Goal: Use online tool/utility: Utilize a website feature to perform a specific function

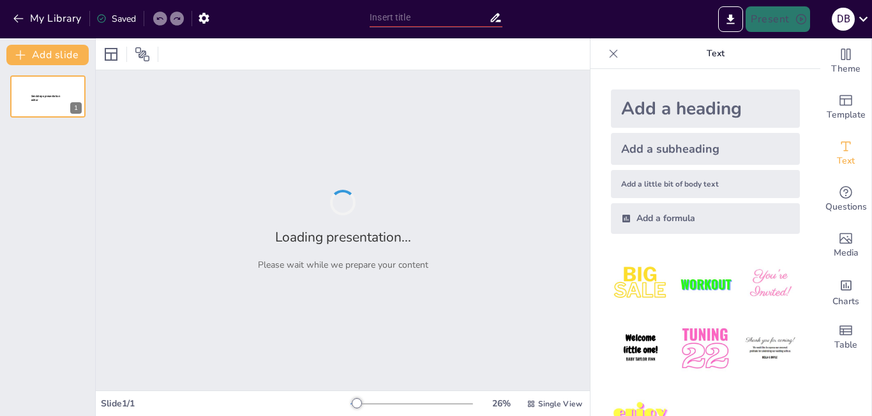
type input "Gerencia Pública en [GEOGRAPHIC_DATA]: Transformando Recursos en Bienestar Cole…"
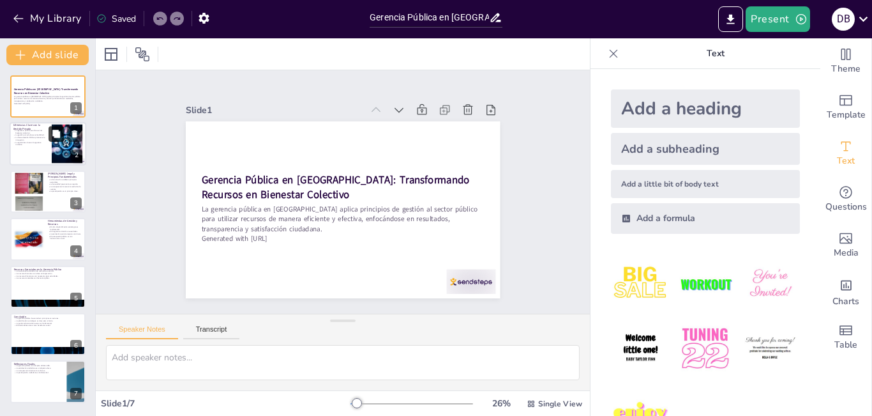
click at [59, 133] on icon at bounding box center [56, 134] width 8 height 8
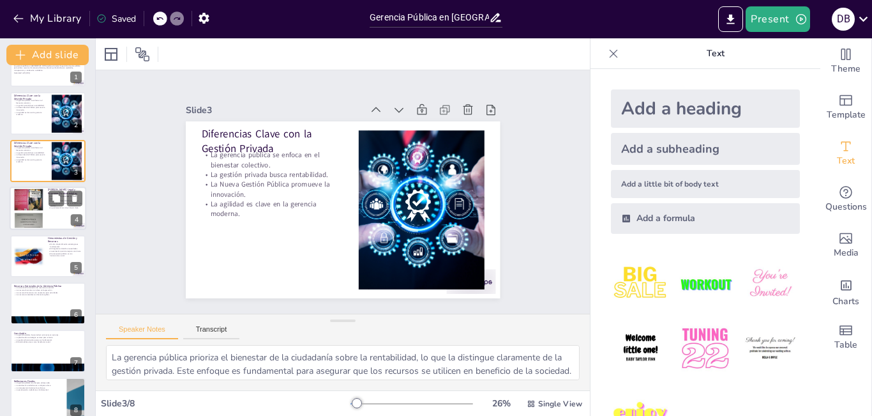
scroll to position [45, 0]
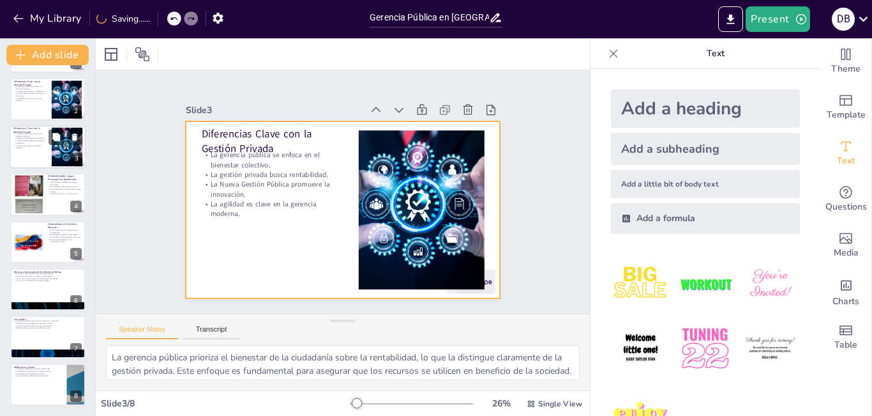
click at [44, 152] on div at bounding box center [48, 146] width 77 height 43
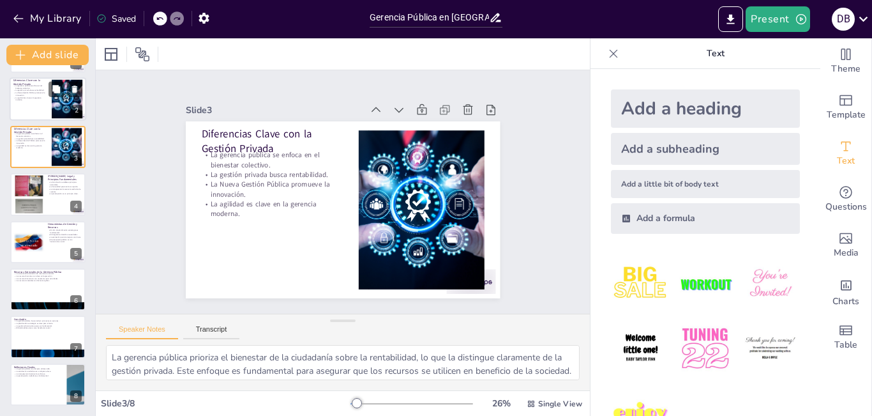
scroll to position [0, 0]
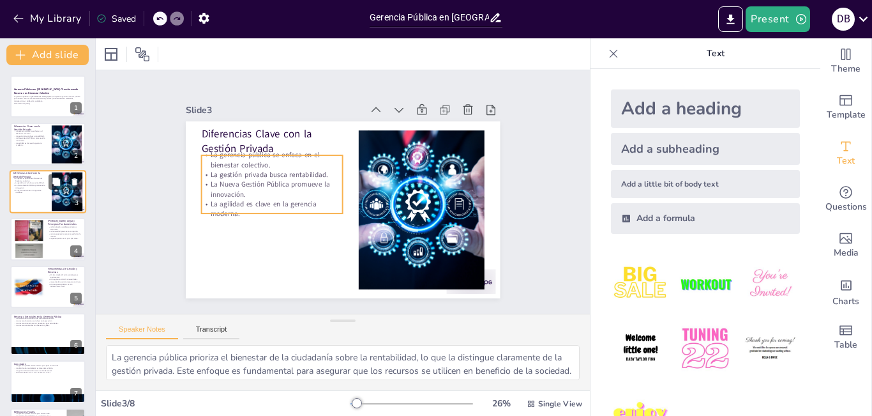
click at [47, 183] on p "La gestión privada busca rentabilidad." at bounding box center [30, 183] width 34 height 3
click at [41, 190] on p "La agilidad es clave en la gerencia moderna." at bounding box center [30, 191] width 34 height 4
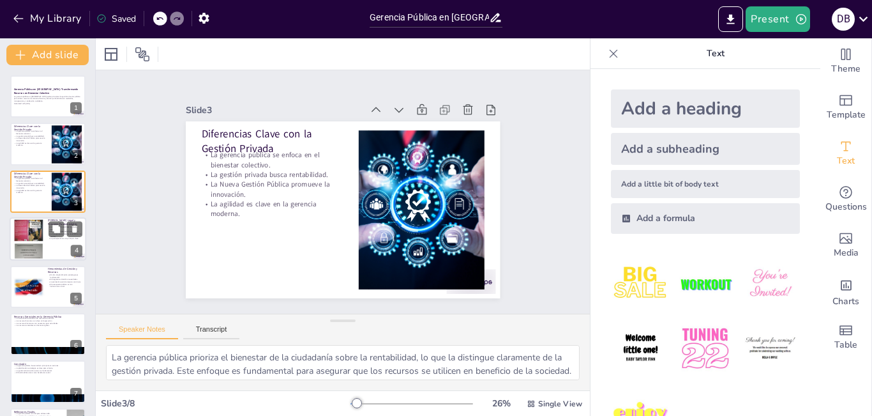
click at [48, 235] on p "La transparencia fomenta la rendición de cuentas." at bounding box center [65, 235] width 34 height 4
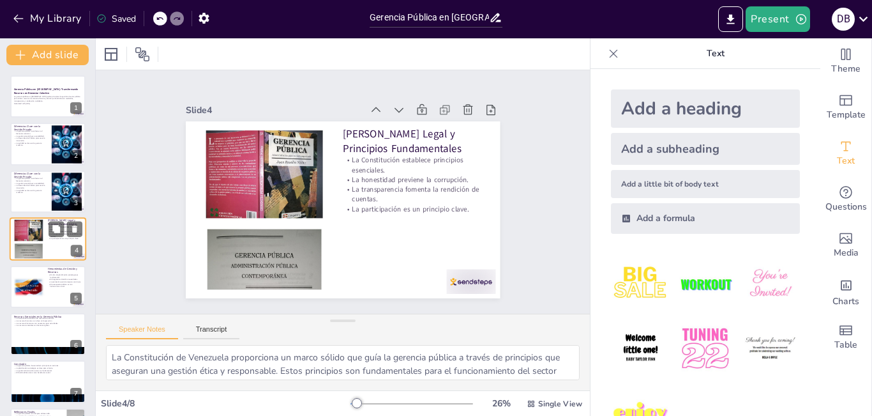
scroll to position [45, 0]
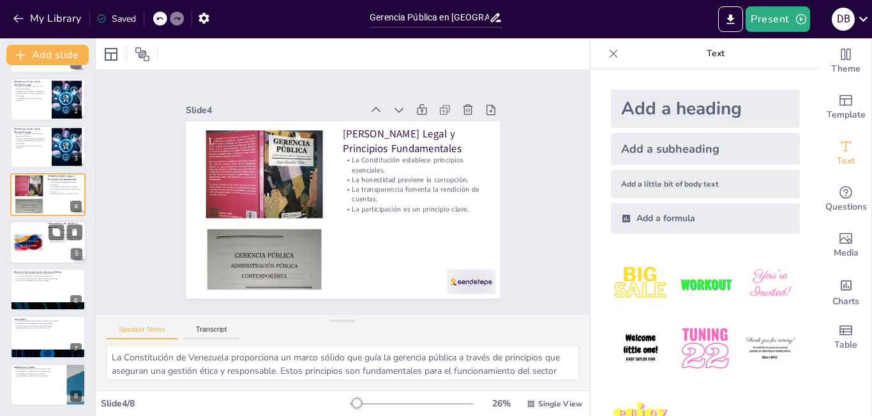
click at [31, 229] on div at bounding box center [28, 241] width 31 height 43
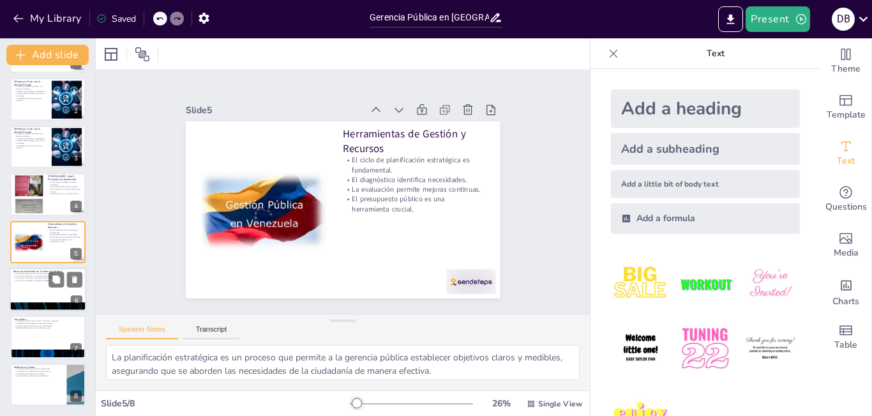
click at [32, 270] on p "Recursos Esenciales en la Gerencia Pública" at bounding box center [47, 271] width 69 height 4
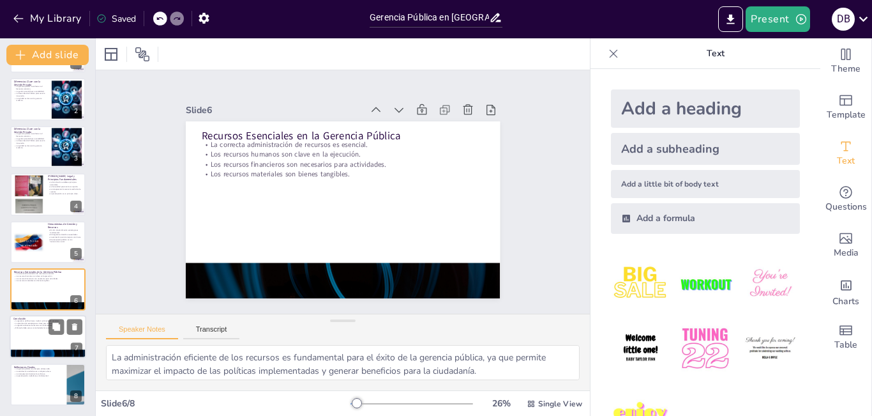
click at [38, 322] on p "La planificación estratégica es clave para el éxito." at bounding box center [47, 323] width 69 height 3
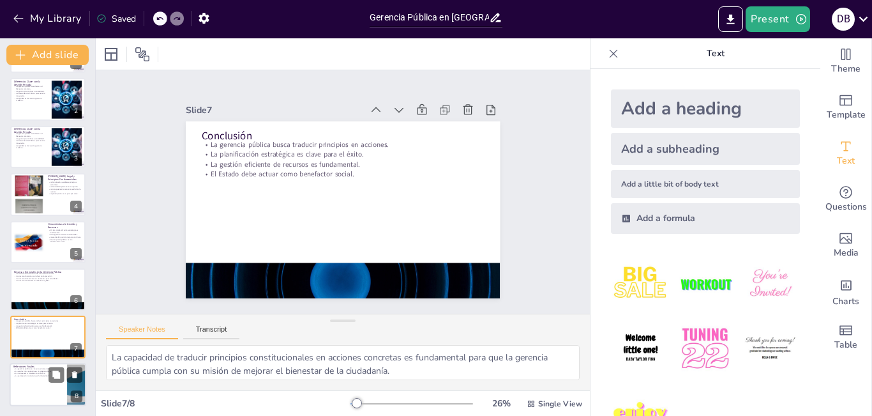
click at [45, 370] on p "La satisfacción ciudadana es un objetivo clave." at bounding box center [38, 371] width 50 height 3
type textarea "La gerencia pública juega un papel crucial en el desarrollo social y económico …"
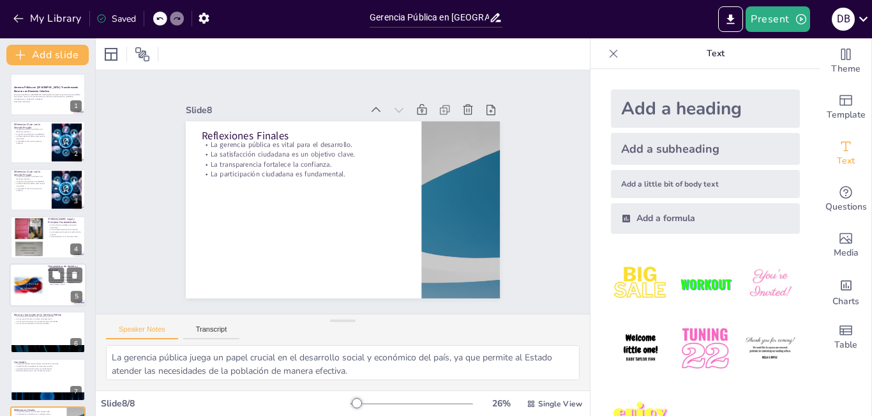
scroll to position [0, 0]
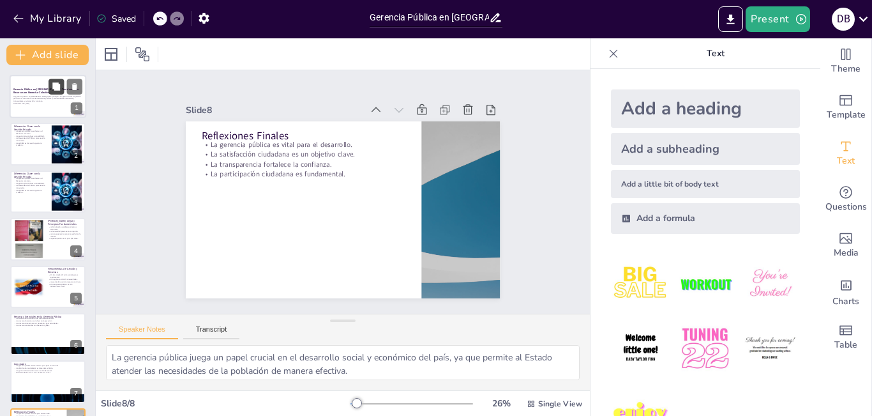
click at [59, 87] on icon at bounding box center [56, 86] width 8 height 8
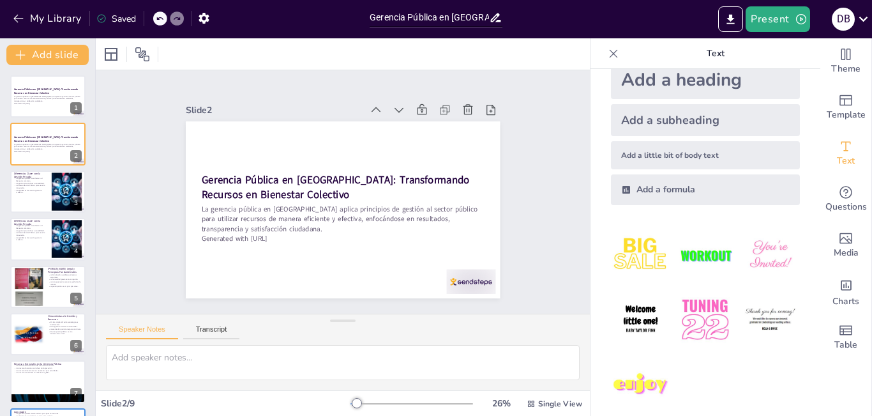
scroll to position [41, 0]
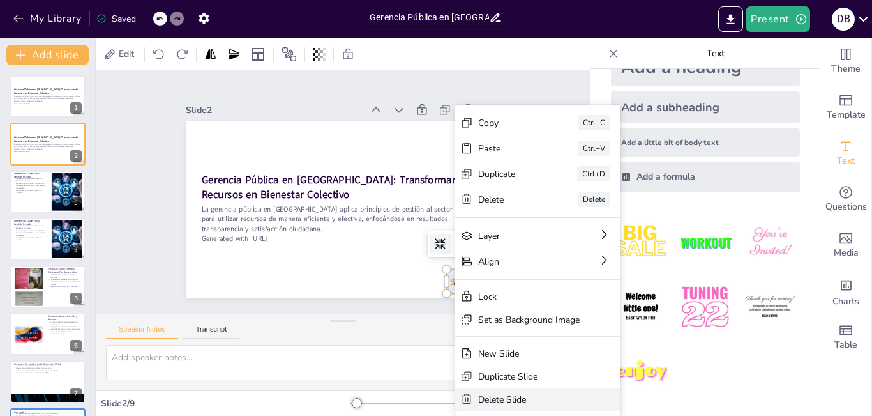
type textarea "La gerencia pública prioriza el bienestar de la ciudadanía sobre la rentabilida…"
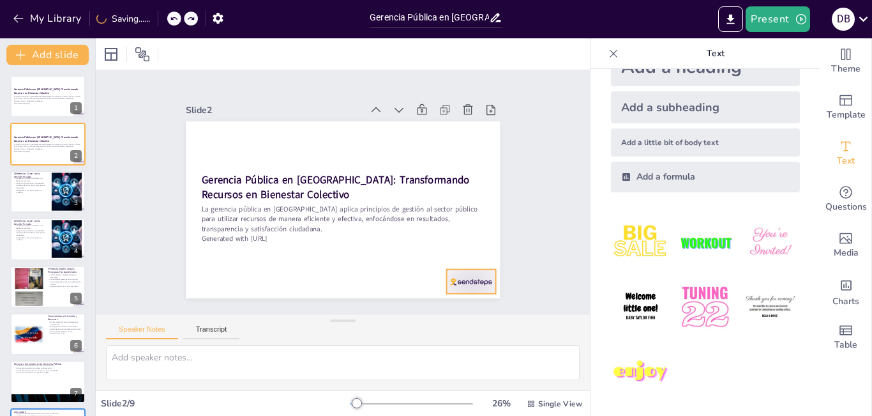
click at [421, 315] on div at bounding box center [394, 339] width 54 height 49
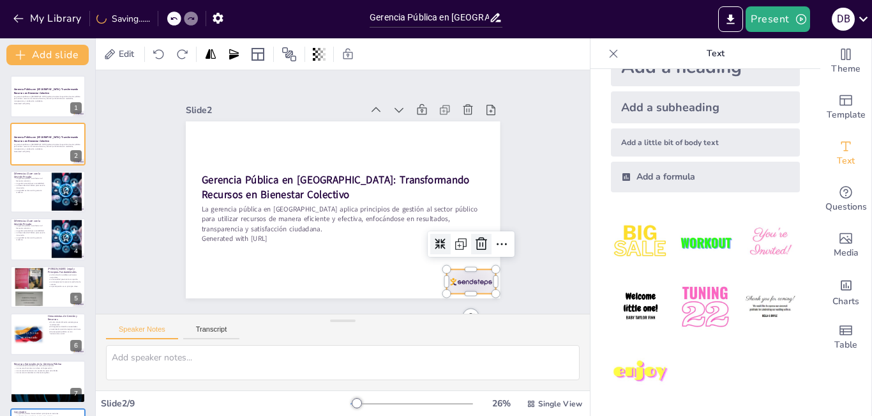
click at [344, 55] on icon at bounding box center [334, 44] width 20 height 20
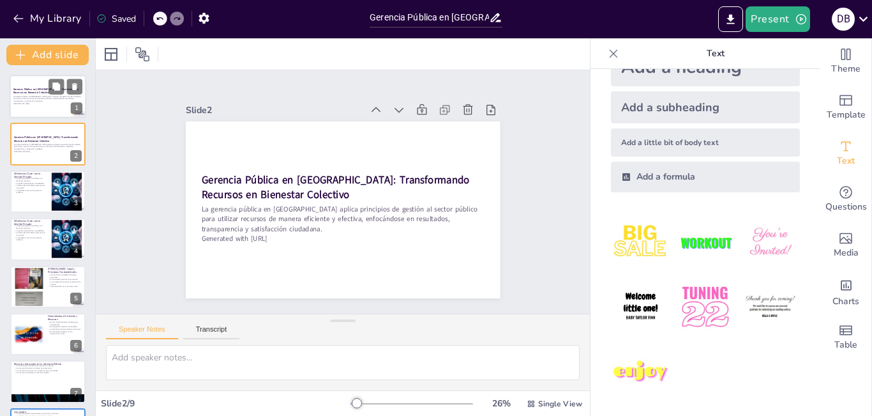
click at [45, 105] on div "La gerencia pública en [GEOGRAPHIC_DATA] aplica principios de gestión al sector…" at bounding box center [47, 99] width 69 height 11
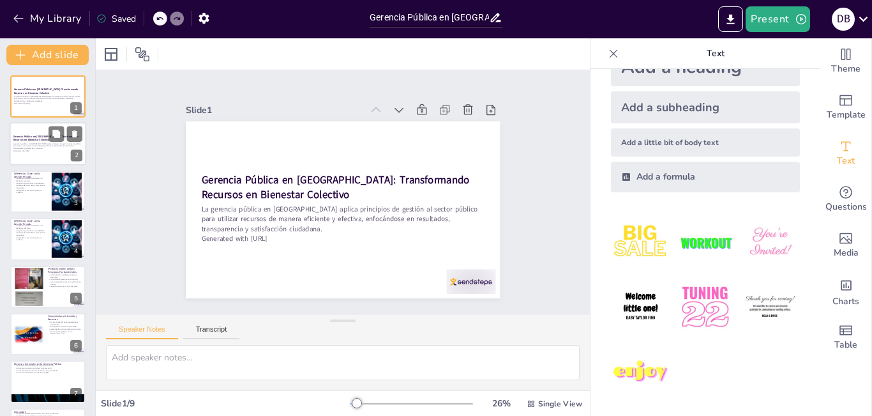
click at [45, 143] on p "La gerencia pública en [GEOGRAPHIC_DATA] aplica principios de gestión al sector…" at bounding box center [47, 145] width 69 height 7
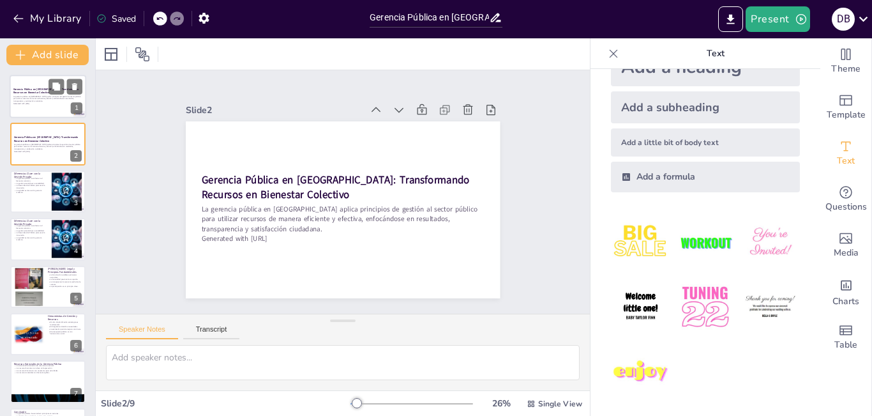
click at [56, 95] on p "La gerencia pública en [GEOGRAPHIC_DATA] aplica principios de gestión al sector…" at bounding box center [47, 98] width 69 height 7
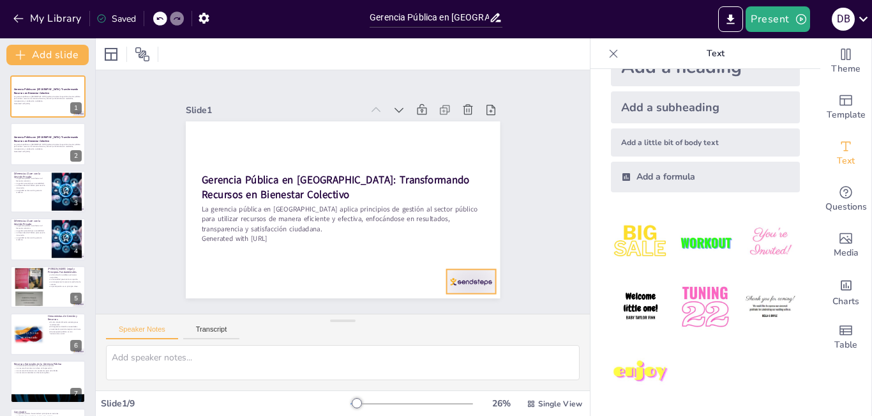
click at [472, 198] on div at bounding box center [498, 172] width 53 height 51
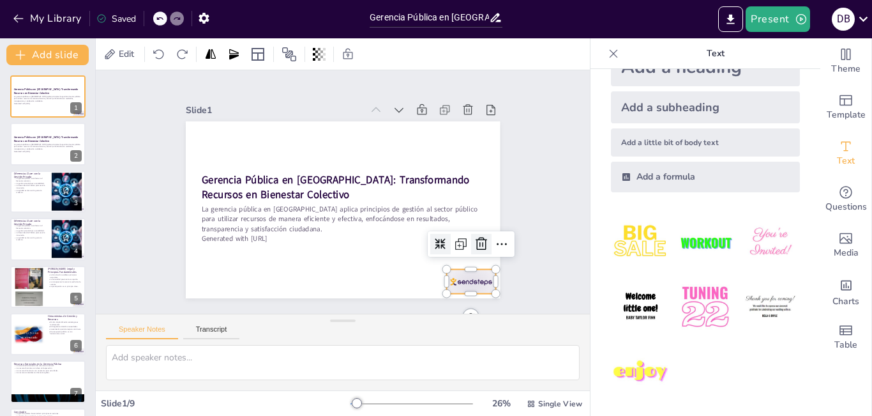
click at [456, 287] on icon at bounding box center [447, 295] width 15 height 16
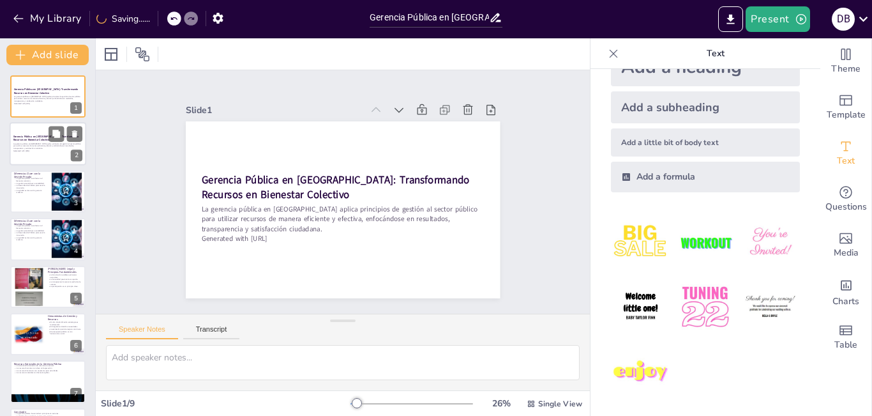
click at [47, 152] on div "La gerencia pública en [GEOGRAPHIC_DATA] aplica principios de gestión al sector…" at bounding box center [47, 147] width 69 height 11
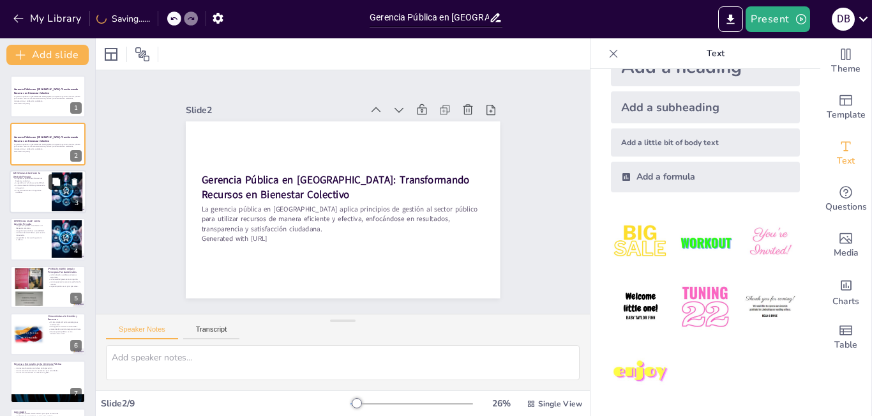
click at [50, 184] on button at bounding box center [56, 181] width 15 height 15
type textarea "La gerencia pública prioriza el bienestar de la ciudadanía sobre la rentabilida…"
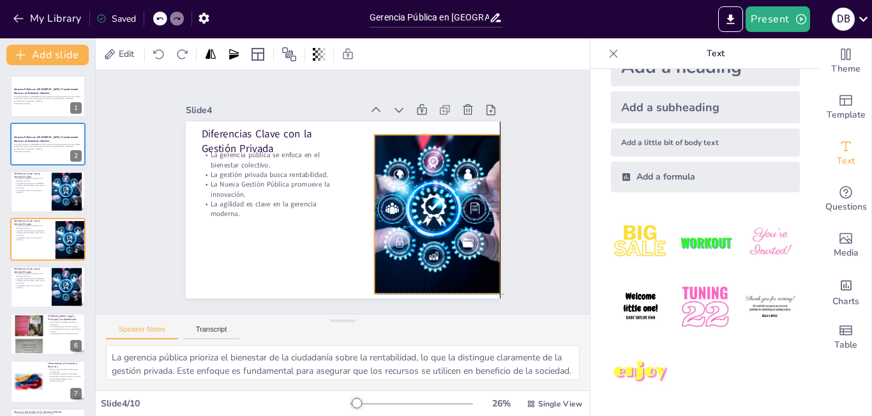
drag, startPoint x: 377, startPoint y: 201, endPoint x: 428, endPoint y: 196, distance: 50.7
click at [428, 196] on div at bounding box center [315, 98] width 297 height 355
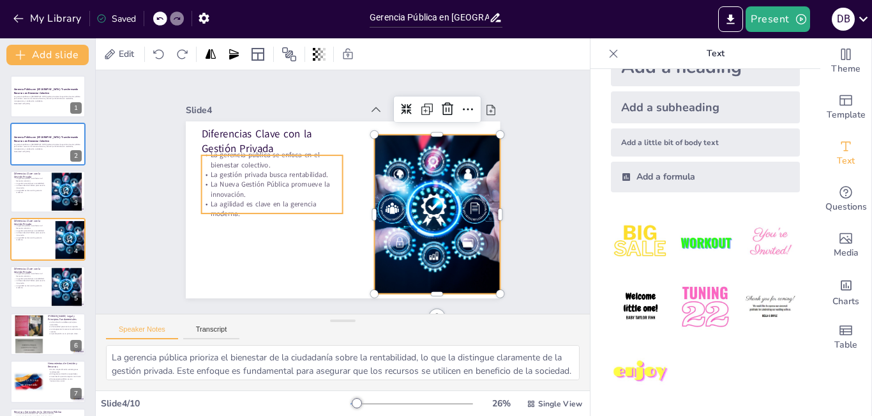
click at [301, 189] on p "La Nueva Gestión Pública promueve la innovación." at bounding box center [325, 260] width 49 height 142
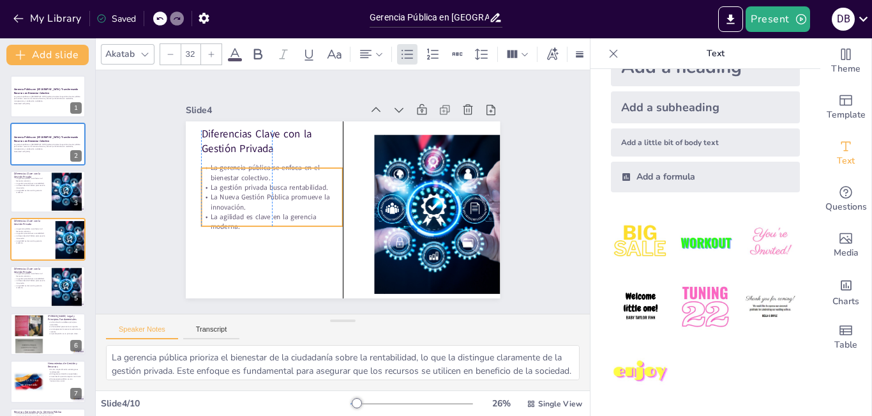
drag, startPoint x: 254, startPoint y: 157, endPoint x: 249, endPoint y: 170, distance: 13.7
click at [271, 183] on p "La gerencia pública se enfoca en el bienestar colectivo." at bounding box center [302, 253] width 63 height 140
click at [266, 247] on div "Diferencias Clave con la Gestión Privada La gerencia pública se enfoca en el bi…" at bounding box center [324, 191] width 177 height 315
click at [15, 172] on p "Diferencias Clave con la Gestión Privada" at bounding box center [30, 174] width 34 height 7
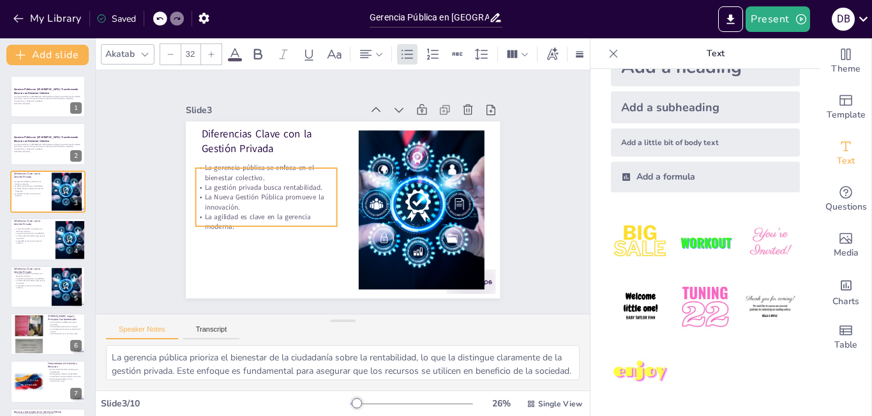
drag, startPoint x: 274, startPoint y: 170, endPoint x: 269, endPoint y: 183, distance: 14.0
click at [336, 197] on p "La gestión privada busca rentabilidad." at bounding box center [362, 265] width 53 height 137
click at [31, 246] on div at bounding box center [48, 238] width 77 height 43
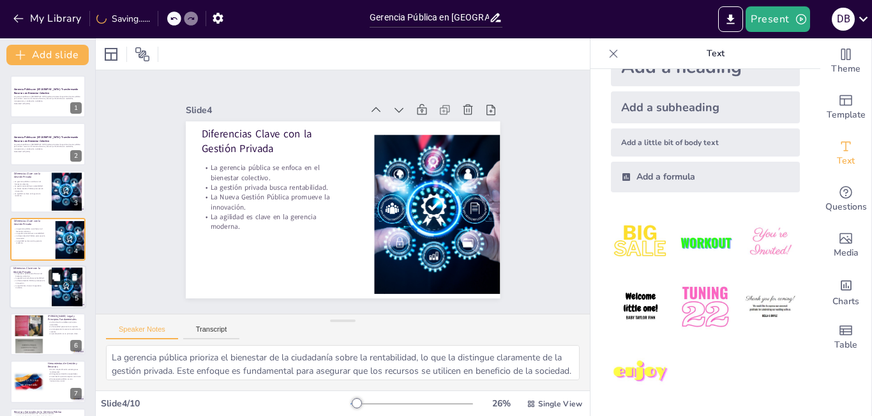
click at [50, 280] on button at bounding box center [56, 276] width 15 height 15
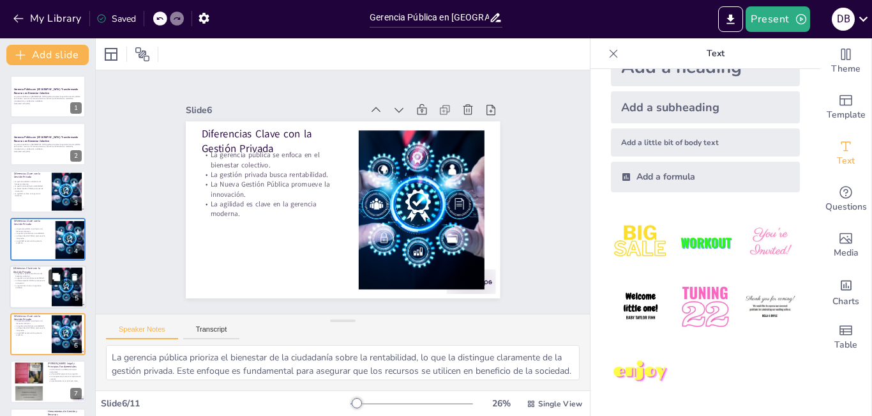
scroll to position [94, 0]
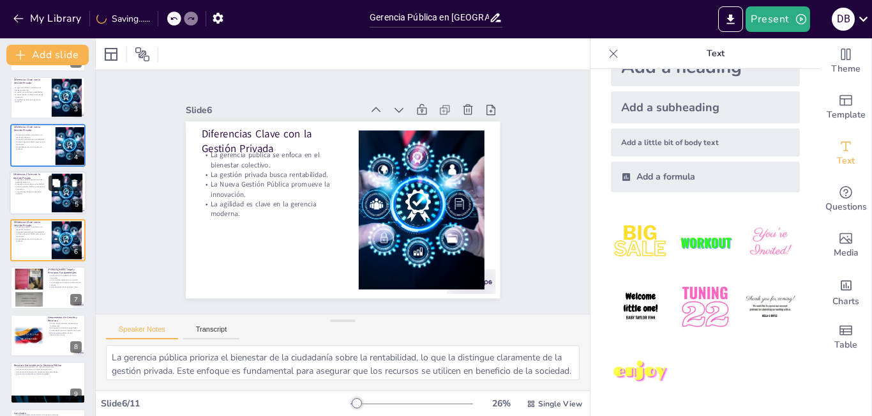
click at [53, 183] on icon at bounding box center [56, 183] width 8 height 8
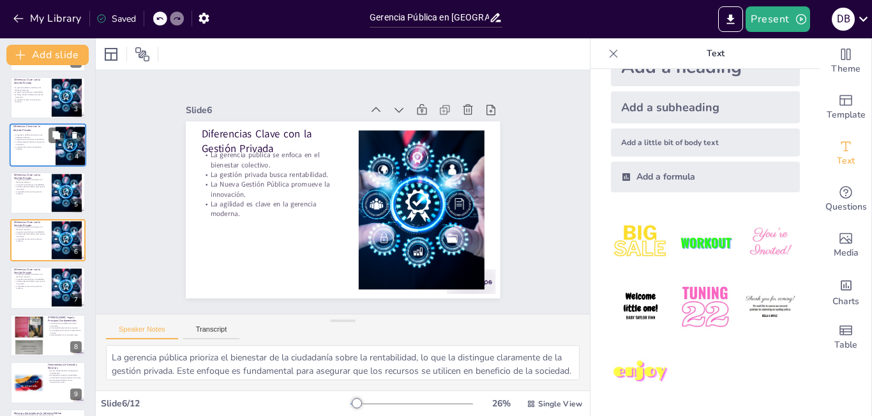
click at [31, 144] on p "La Nueva Gestión Pública promueve la innovación." at bounding box center [30, 143] width 34 height 4
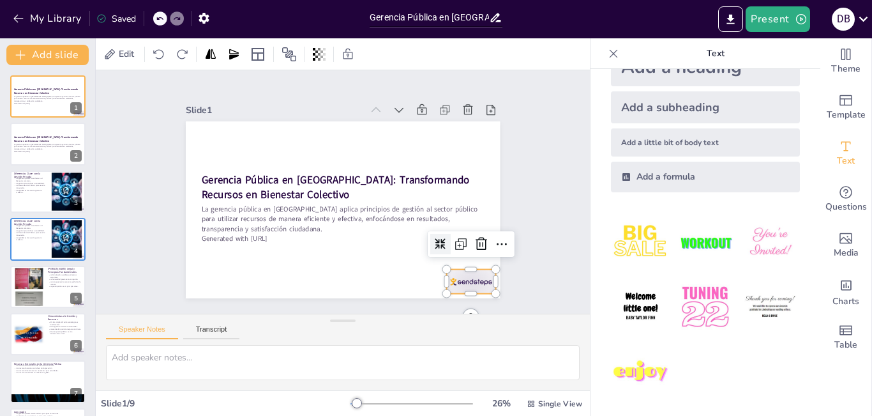
click at [421, 315] on div at bounding box center [394, 339] width 54 height 49
click at [449, 301] on icon at bounding box center [438, 311] width 21 height 21
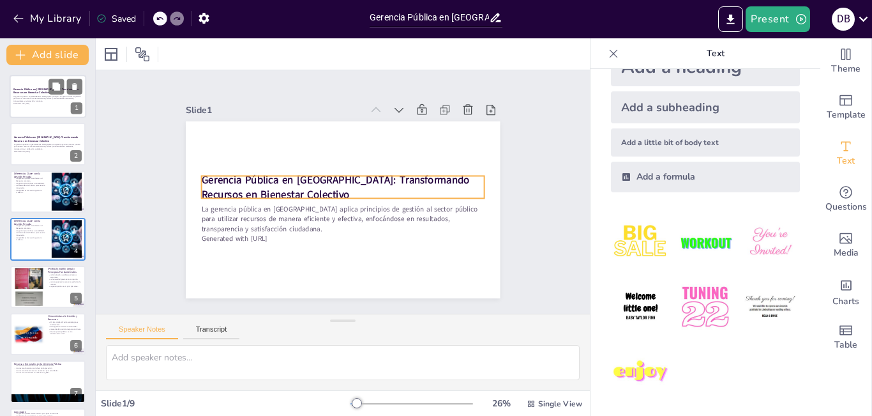
click at [34, 92] on strong "Gerencia Pública en [GEOGRAPHIC_DATA]: Transformando Recursos en Bienestar Cole…" at bounding box center [46, 90] width 66 height 7
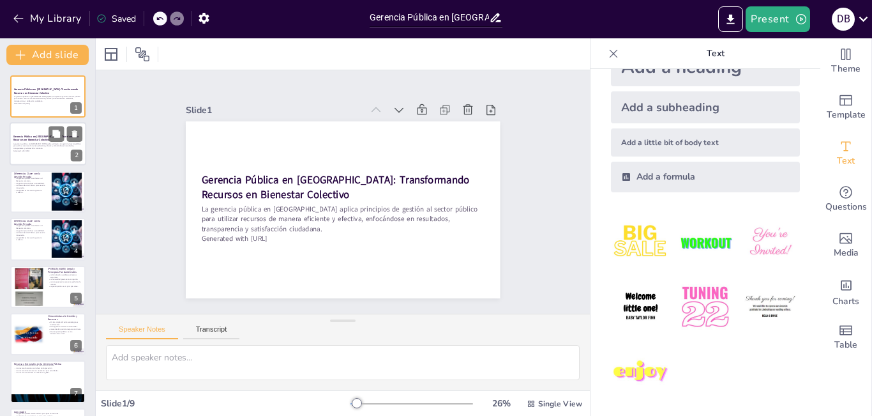
click at [31, 147] on p "La gerencia pública en [GEOGRAPHIC_DATA] aplica principios de gestión al sector…" at bounding box center [47, 145] width 69 height 7
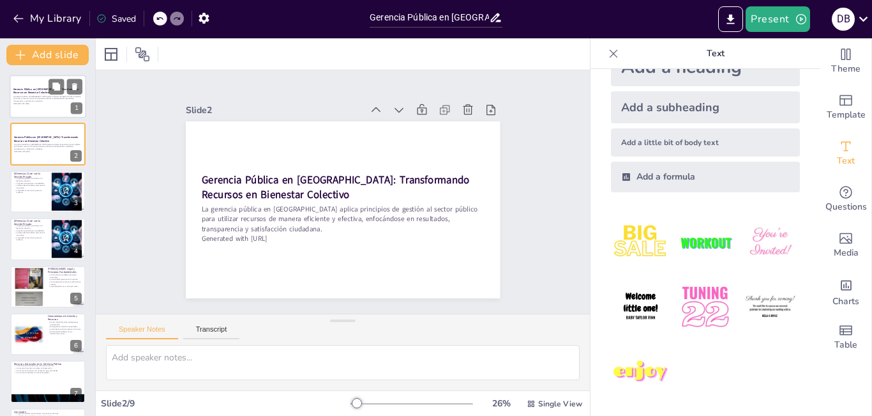
click at [31, 105] on div "La gerencia pública en [GEOGRAPHIC_DATA] aplica principios de gestión al sector…" at bounding box center [47, 99] width 69 height 11
type textarea "La gerencia pública juega un papel crucial en el desarrollo social y económico …"
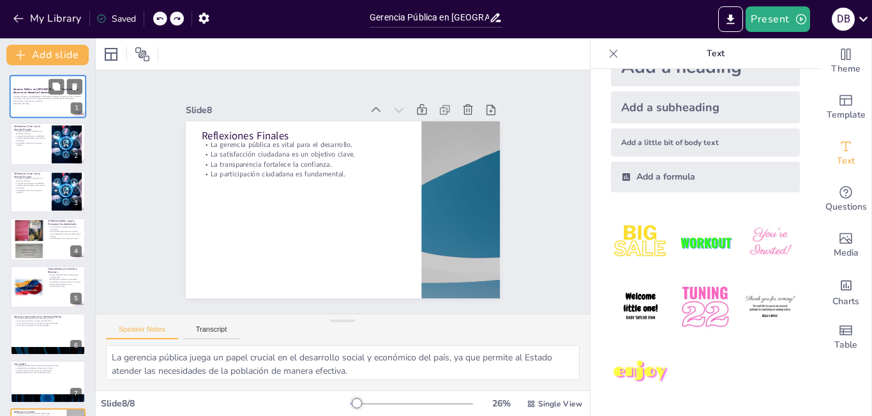
click at [27, 96] on p "La gerencia pública en [GEOGRAPHIC_DATA] aplica principios de gestión al sector…" at bounding box center [47, 98] width 69 height 7
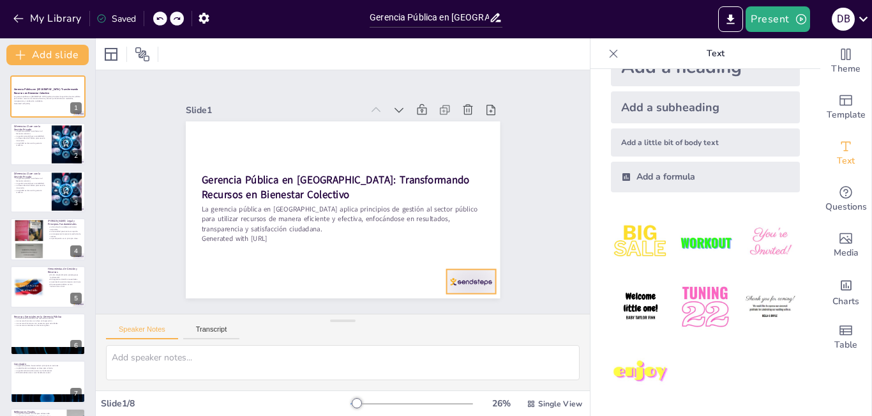
click at [407, 70] on div at bounding box center [388, 42] width 38 height 54
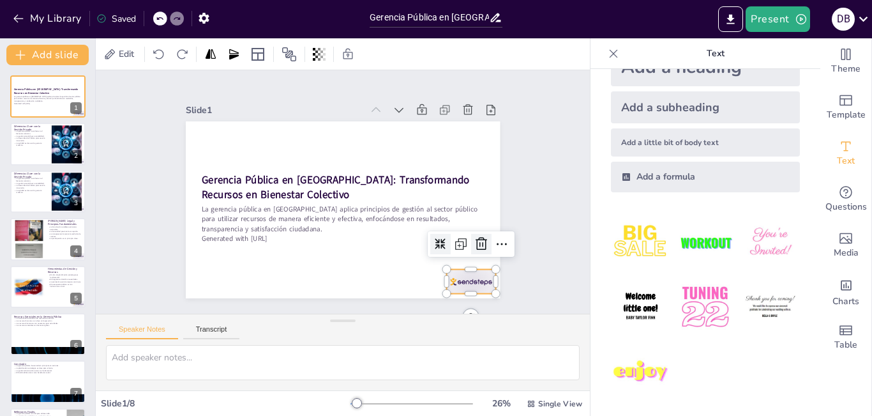
click at [329, 329] on icon at bounding box center [320, 338] width 18 height 18
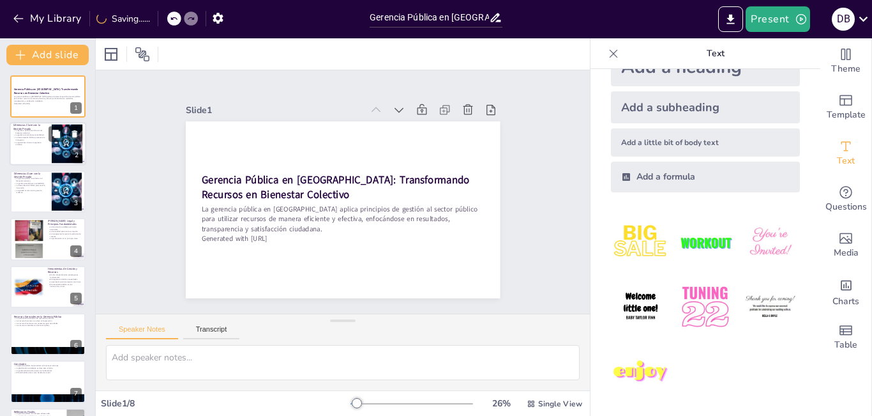
click at [22, 138] on p "La Nueva Gestión Pública promueve la innovación." at bounding box center [30, 139] width 34 height 4
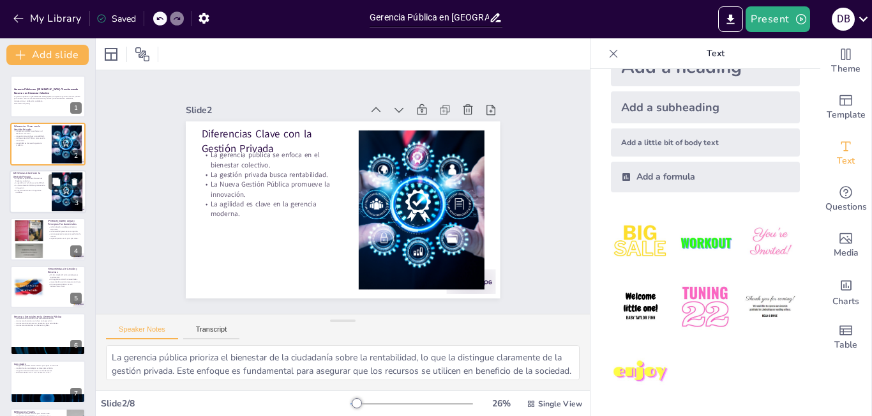
click at [33, 180] on p "La gerencia pública se enfoca en el bienestar colectivo." at bounding box center [30, 179] width 34 height 4
click at [32, 137] on p "La Nueva Gestión Pública promueve la innovación." at bounding box center [30, 139] width 34 height 4
click at [32, 183] on p "La gestión privada busca rentabilidad." at bounding box center [30, 183] width 34 height 3
click at [18, 131] on p "La gerencia pública se enfoca en el bienestar colectivo." at bounding box center [30, 132] width 34 height 4
click at [31, 172] on p "Diferencias Clave con la Gestión Privada" at bounding box center [30, 174] width 34 height 7
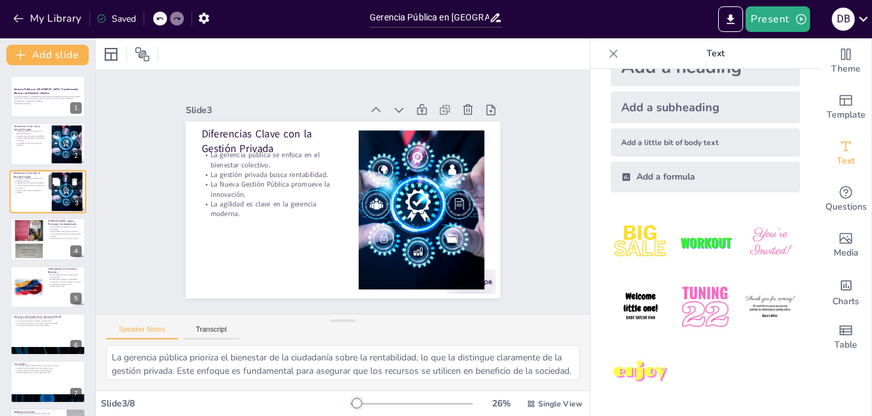
click at [77, 183] on icon at bounding box center [74, 181] width 5 height 7
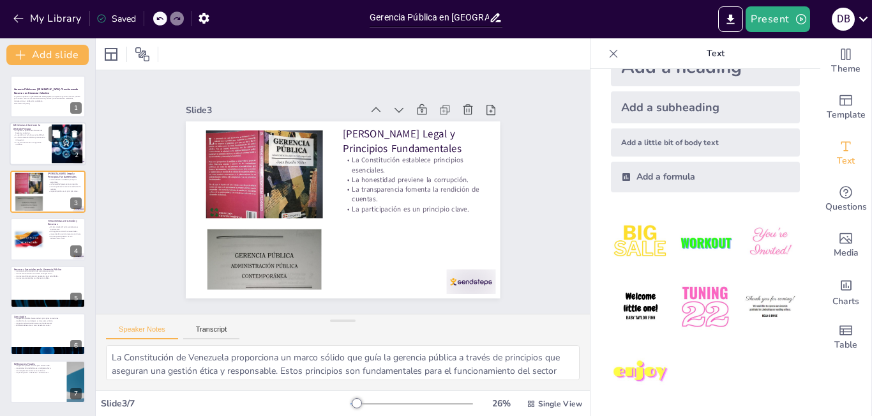
click at [24, 131] on p "La gerencia pública se enfoca en el bienestar colectivo." at bounding box center [30, 132] width 34 height 4
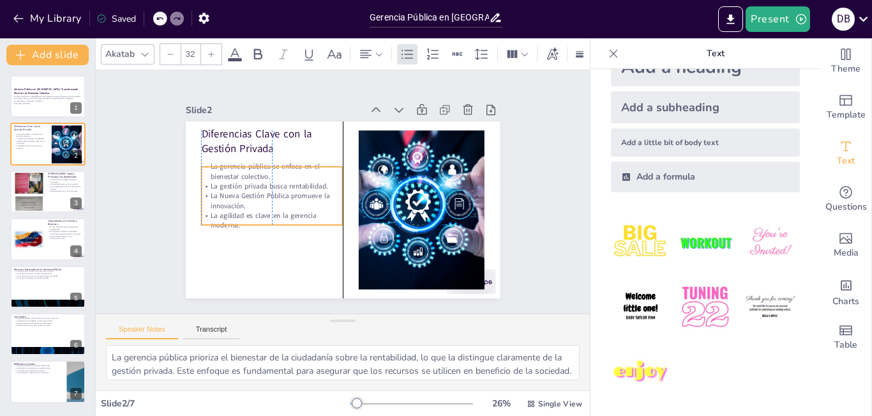
drag, startPoint x: 230, startPoint y: 169, endPoint x: 230, endPoint y: 180, distance: 11.5
click at [343, 180] on p "La gestión privada busca rentabilidad." at bounding box center [382, 134] width 79 height 128
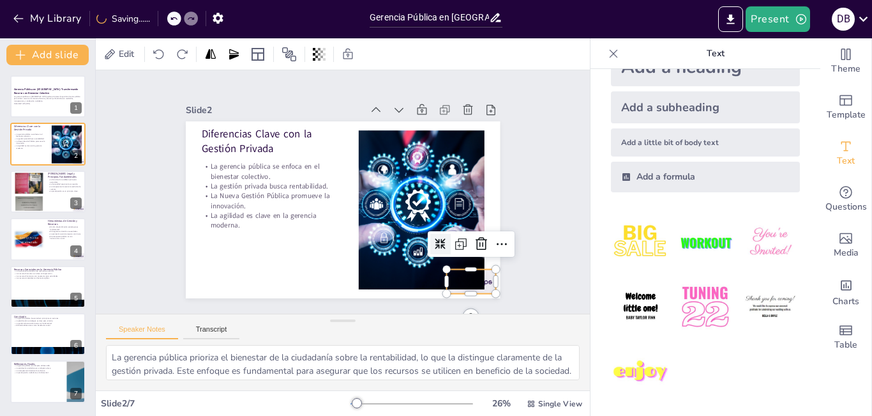
click at [276, 86] on div at bounding box center [248, 67] width 54 height 38
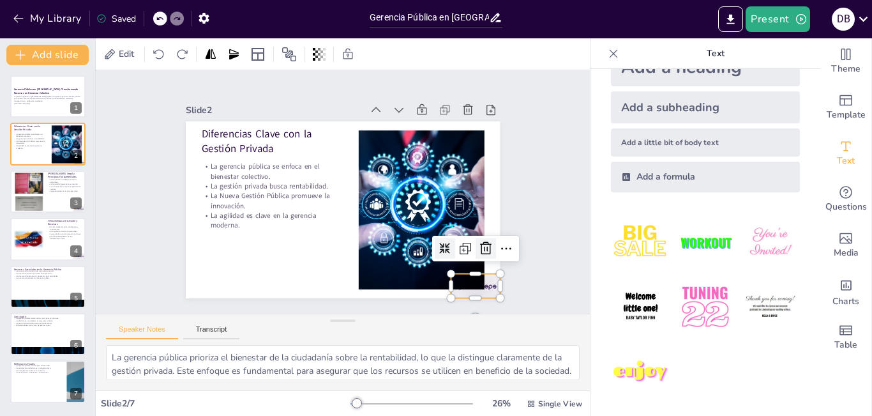
click at [463, 94] on icon at bounding box center [452, 84] width 20 height 20
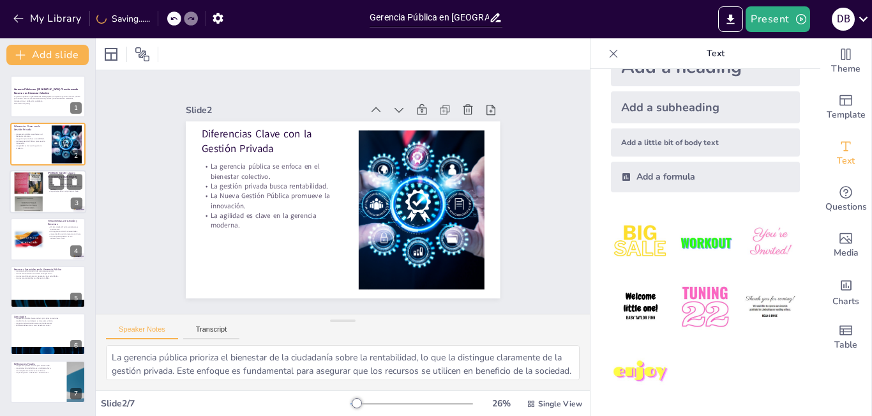
click at [23, 183] on div at bounding box center [28, 191] width 31 height 41
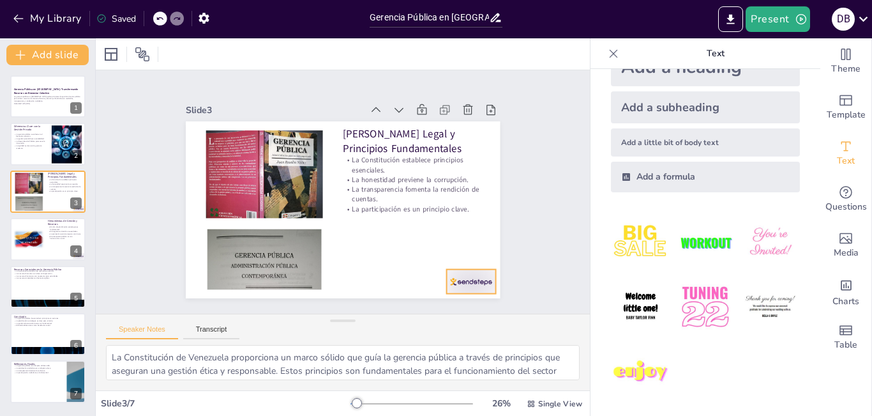
click at [464, 297] on div at bounding box center [437, 316] width 54 height 38
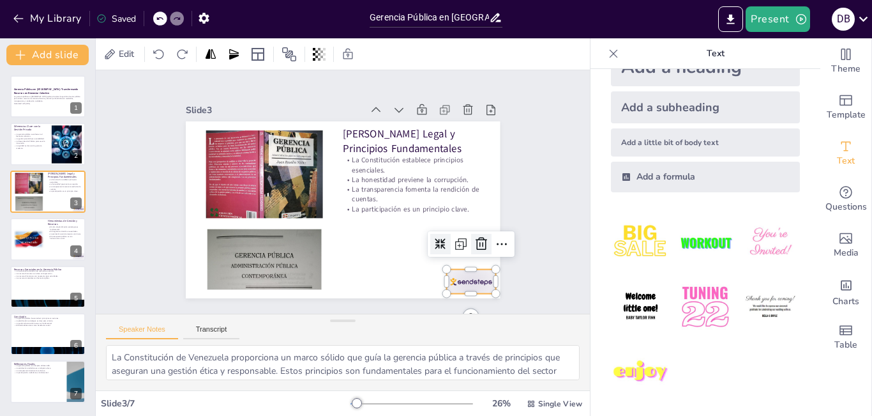
click at [359, 54] on icon at bounding box center [349, 43] width 19 height 19
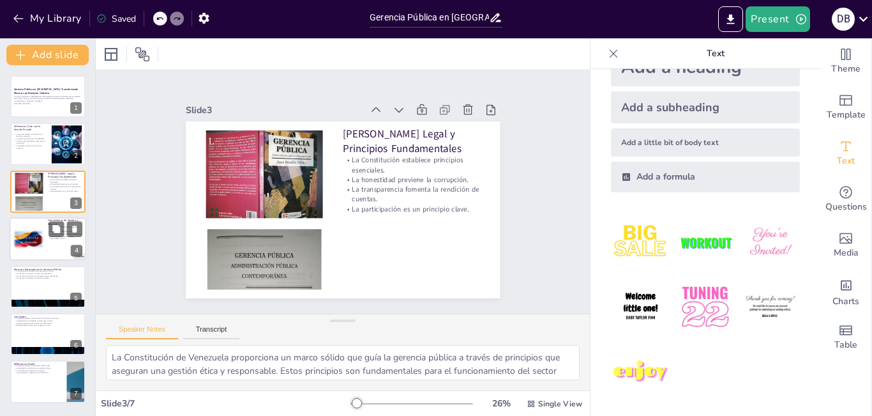
click at [32, 237] on div at bounding box center [28, 238] width 31 height 43
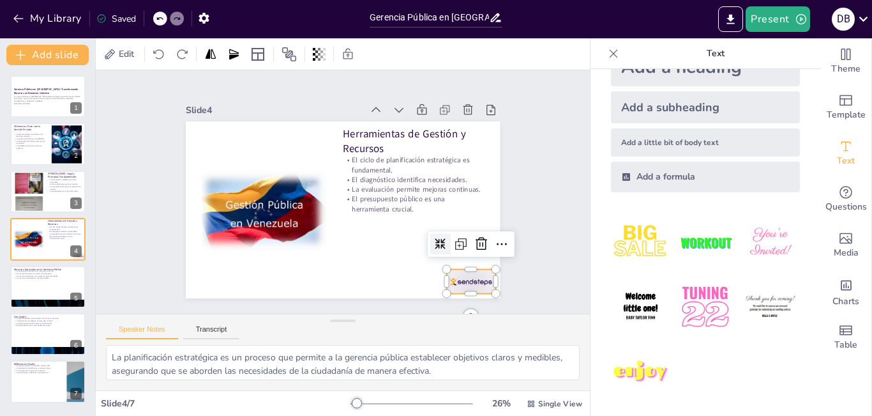
click at [364, 63] on div at bounding box center [339, 35] width 49 height 54
click at [284, 318] on icon at bounding box center [277, 324] width 13 height 13
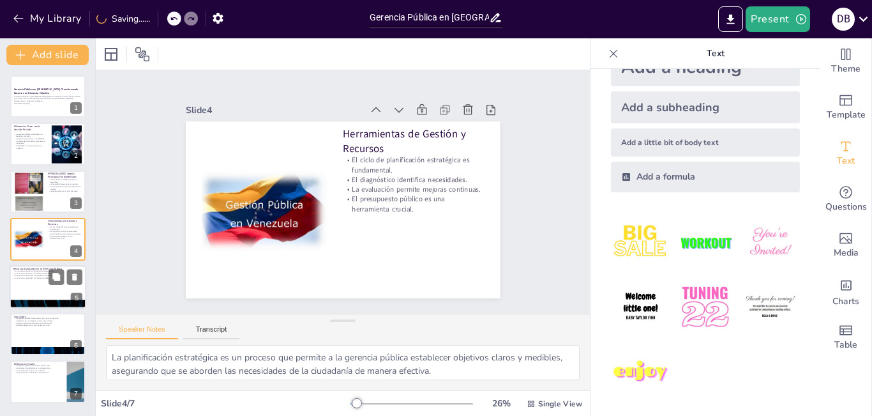
click at [44, 267] on p "Recursos Esenciales en la Gerencia Pública" at bounding box center [47, 269] width 69 height 4
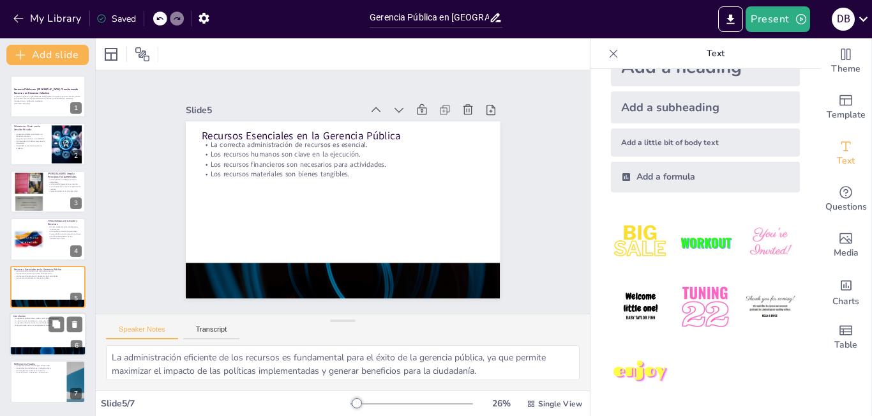
click at [29, 336] on div at bounding box center [48, 333] width 77 height 43
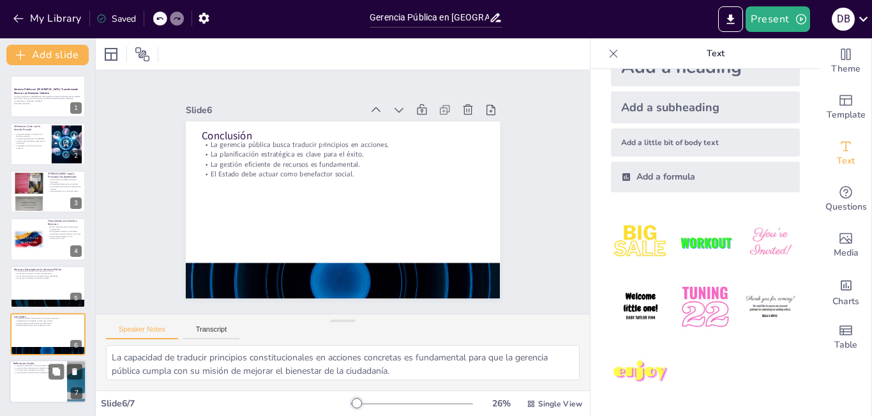
click at [36, 377] on div at bounding box center [48, 381] width 77 height 43
type textarea "La gerencia pública juega un papel crucial en el desarrollo social y económico …"
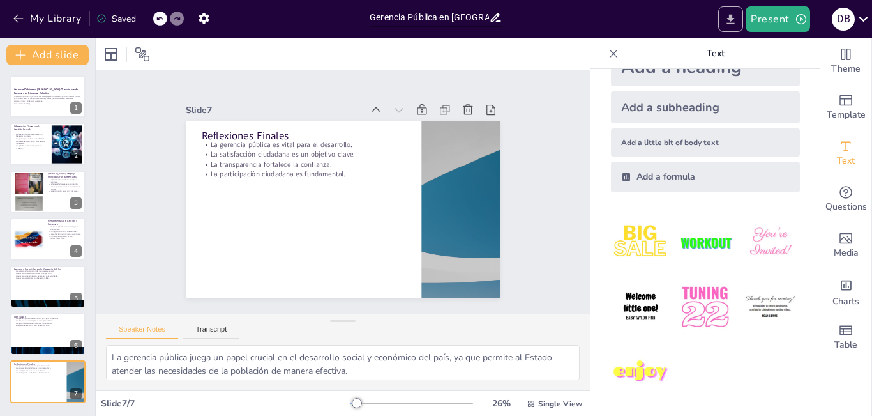
click at [733, 24] on icon "Export to PowerPoint" at bounding box center [731, 19] width 8 height 10
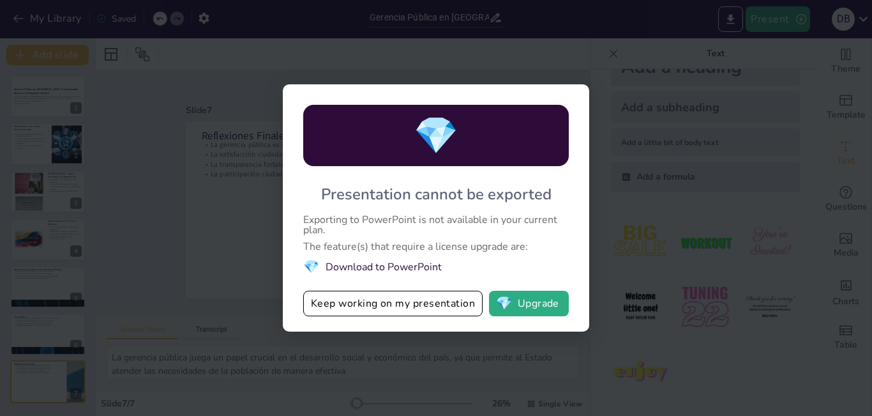
click at [419, 267] on li "💎 Download to PowerPoint" at bounding box center [436, 266] width 266 height 17
click at [496, 68] on div "💎 Presentation cannot be exported Exporting to PowerPoint is not available in y…" at bounding box center [436, 208] width 872 height 416
click at [373, 297] on button "Keep working on my presentation" at bounding box center [392, 303] width 179 height 26
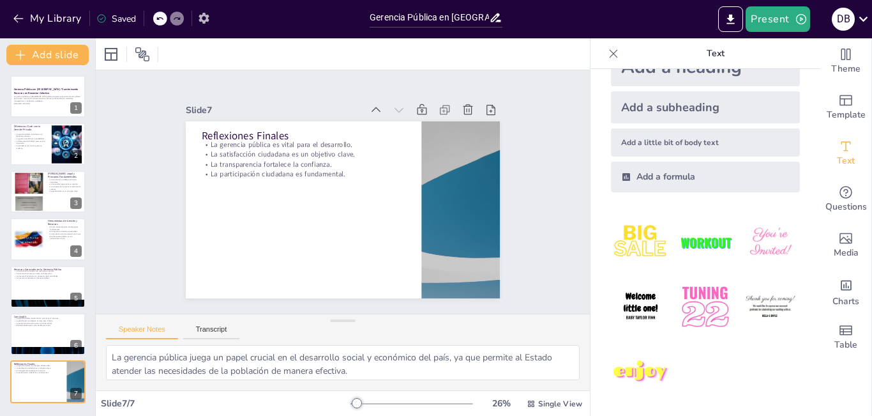
click at [193, 22] on button "button" at bounding box center [204, 17] width 24 height 23
click at [207, 18] on icon "button" at bounding box center [204, 18] width 10 height 11
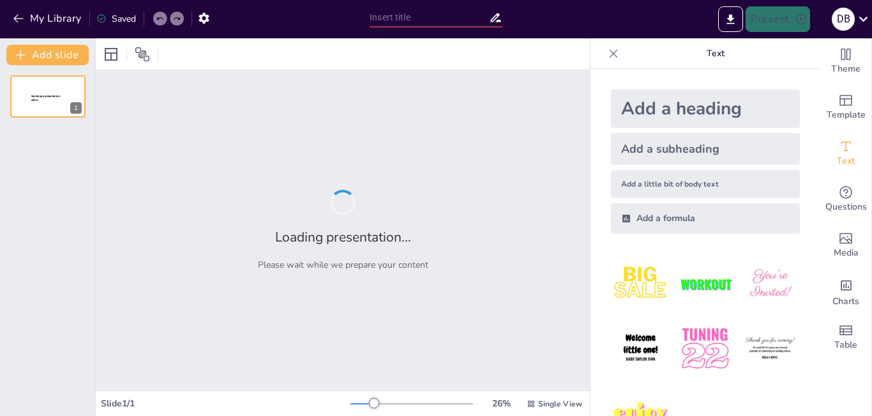
type input "Gerencia Pública en [GEOGRAPHIC_DATA]: Transformando Recursos en Bienestar Cole…"
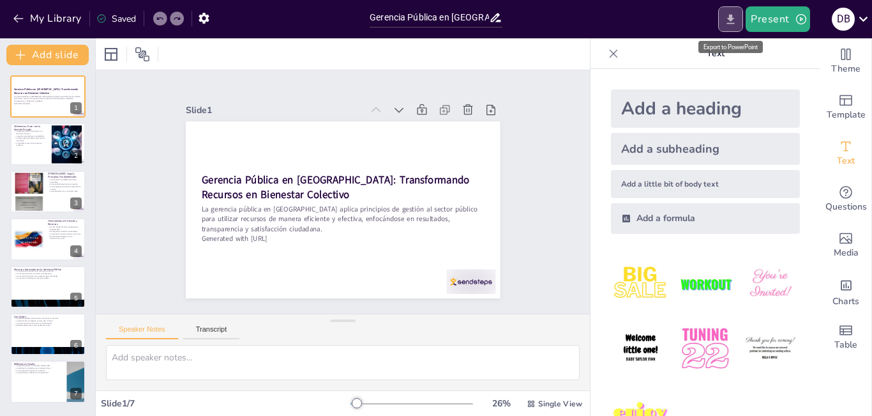
click at [726, 20] on icon "Export to PowerPoint" at bounding box center [730, 19] width 13 height 13
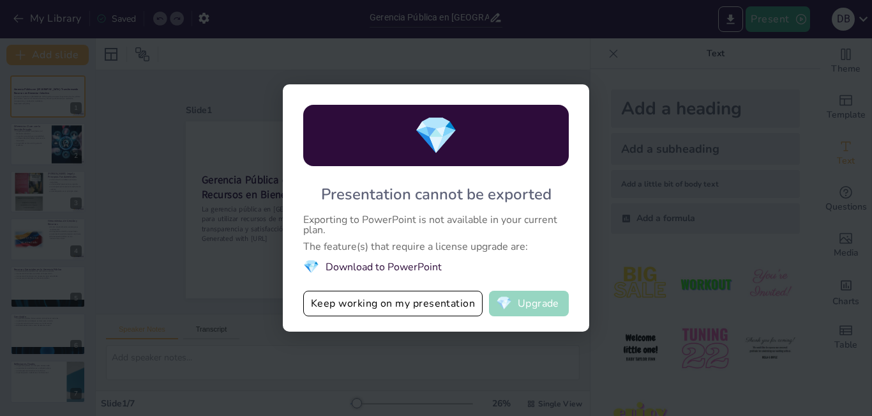
click at [511, 310] on span "💎" at bounding box center [504, 303] width 16 height 13
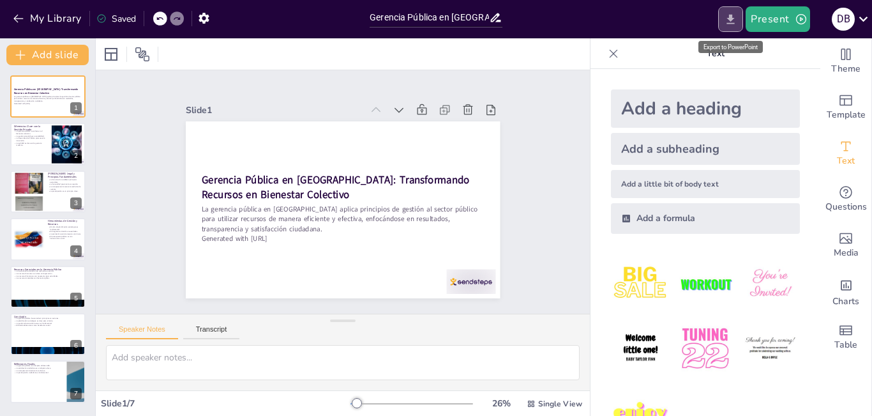
click at [724, 19] on button "Export to PowerPoint" at bounding box center [730, 19] width 25 height 26
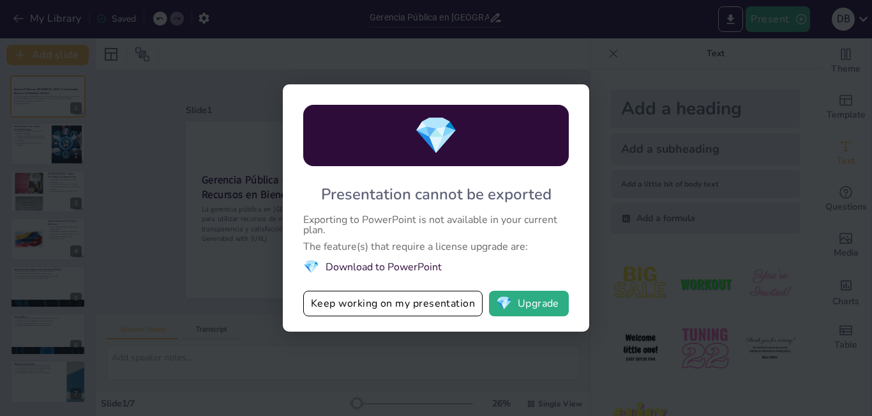
click at [370, 263] on li "💎 Download to PowerPoint" at bounding box center [436, 266] width 266 height 17
click at [606, 27] on div "💎 Presentation cannot be exported Exporting to PowerPoint is not available in y…" at bounding box center [436, 208] width 872 height 416
click at [417, 298] on button "Keep working on my presentation" at bounding box center [392, 303] width 179 height 26
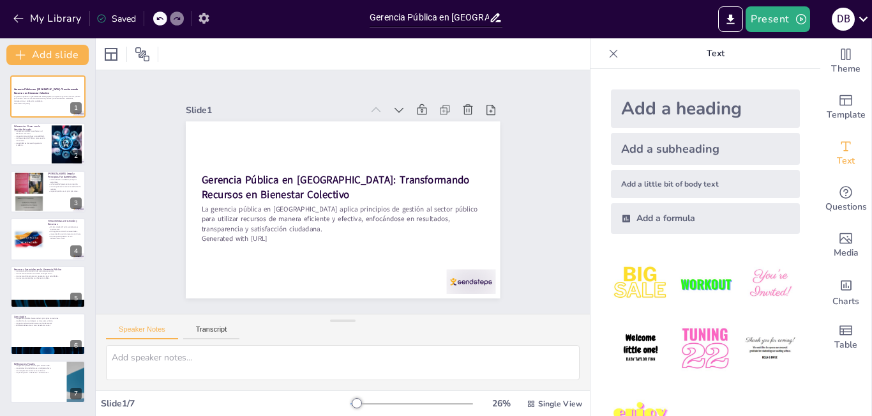
click at [213, 15] on button "button" at bounding box center [204, 17] width 24 height 23
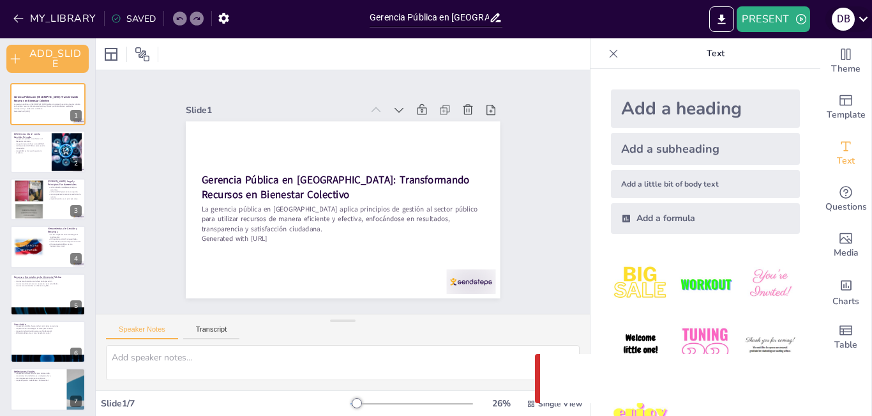
click at [864, 14] on icon at bounding box center [863, 18] width 17 height 17
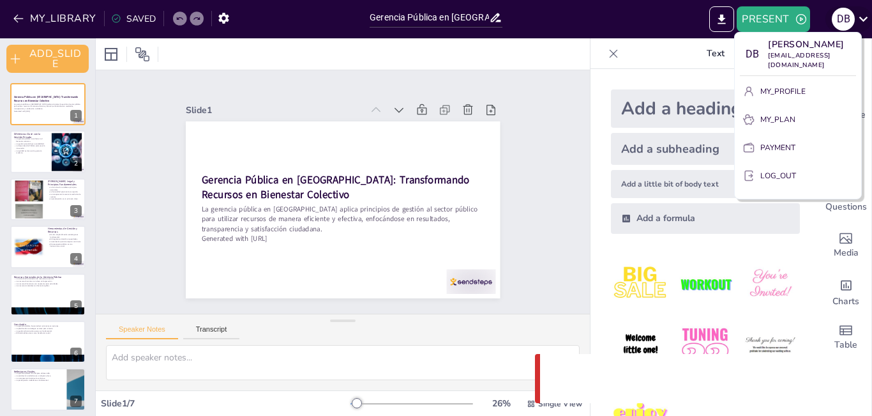
click at [864, 14] on div at bounding box center [436, 208] width 872 height 416
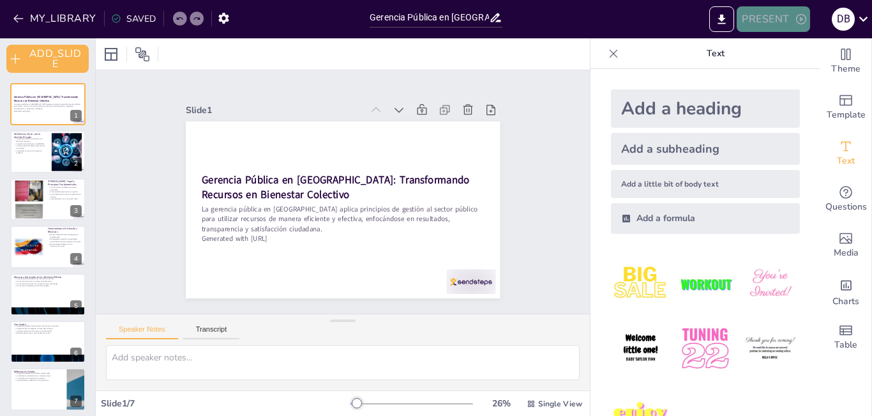
click at [791, 20] on button "PRESENT" at bounding box center [773, 19] width 73 height 26
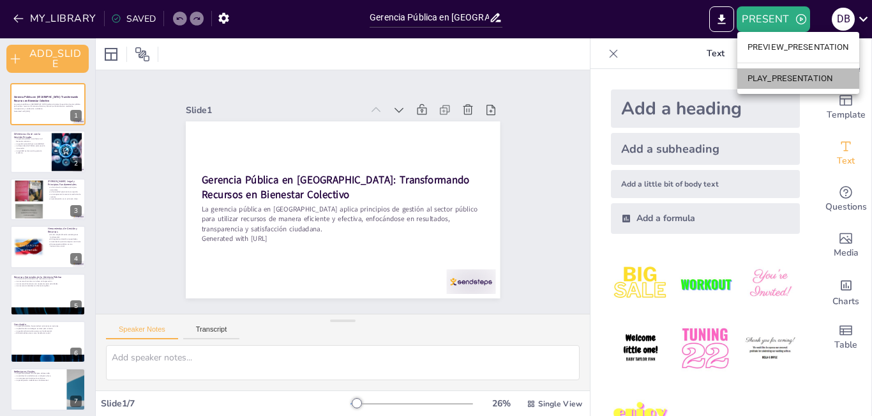
click at [788, 73] on li "PLAY_PRESENTATION" at bounding box center [798, 78] width 122 height 20
